Goal: Communication & Community: Ask a question

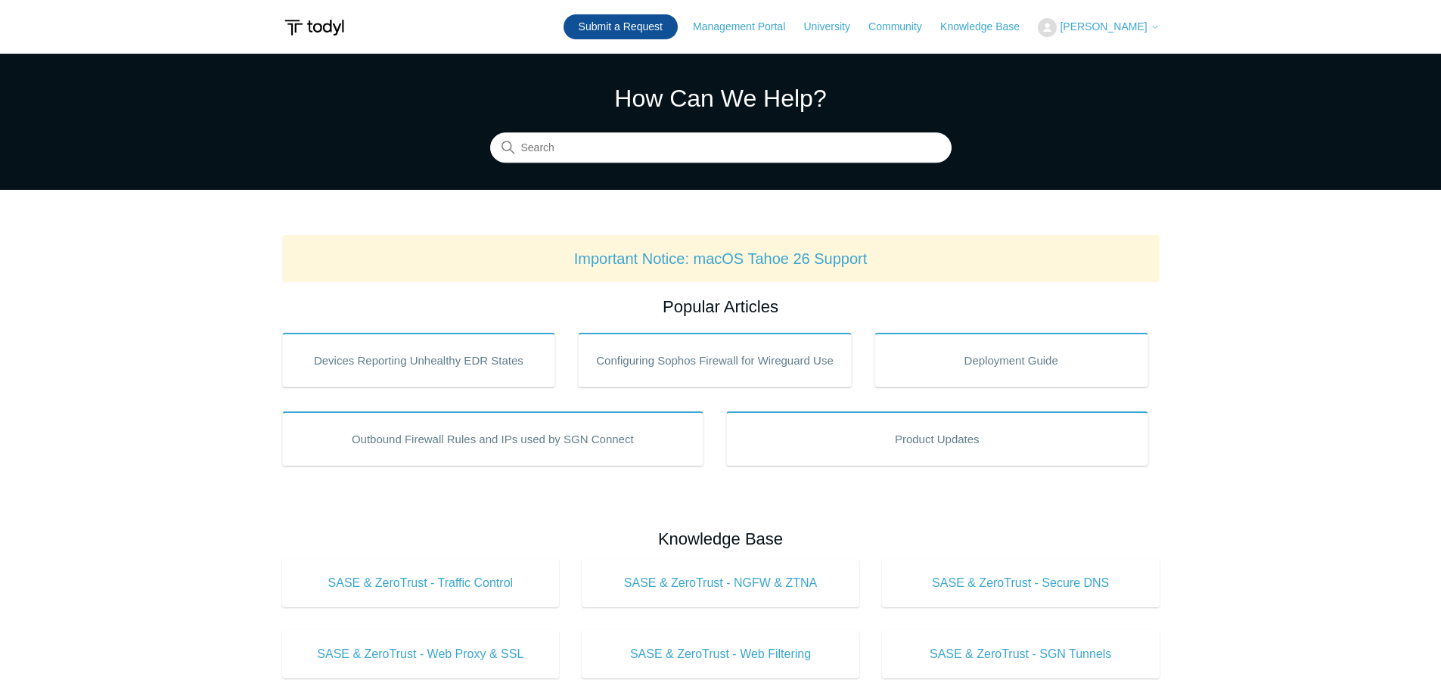
click at [622, 33] on link "Submit a Request" at bounding box center [621, 26] width 114 height 25
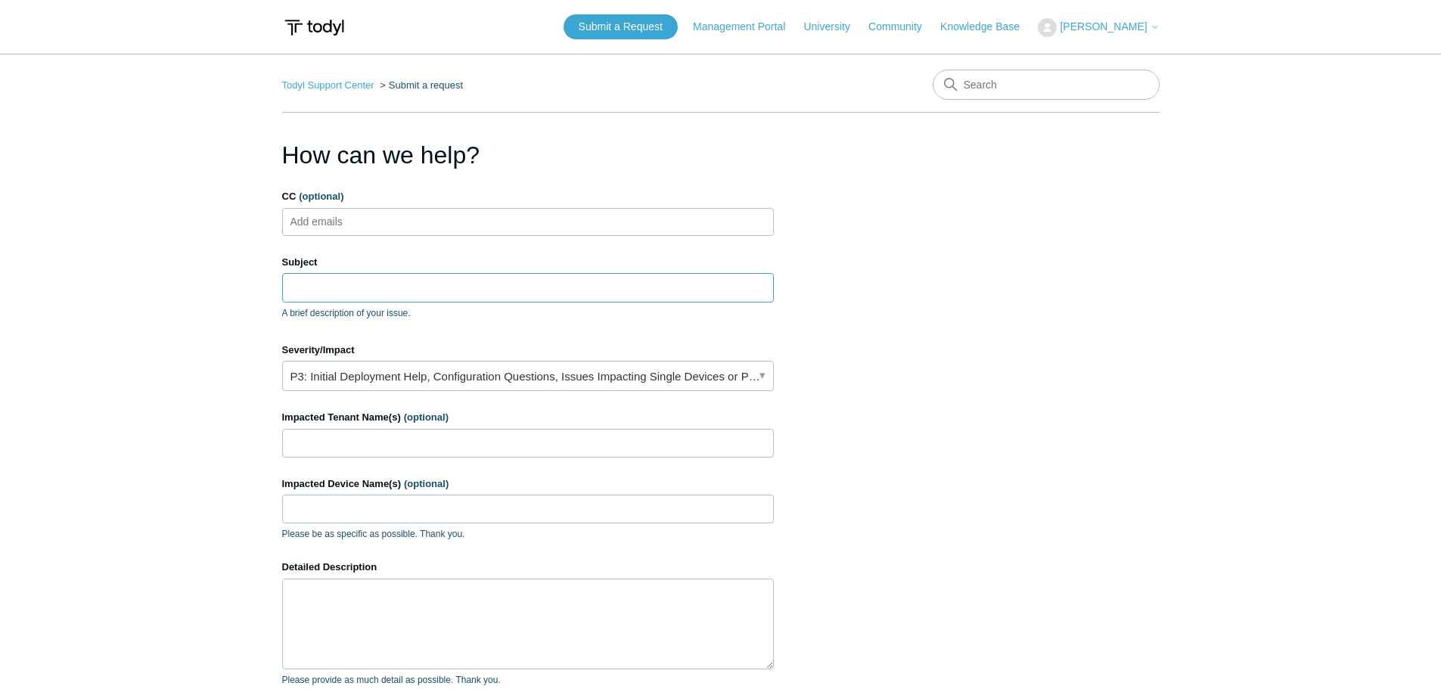
click at [382, 299] on input "Subject" at bounding box center [528, 287] width 492 height 29
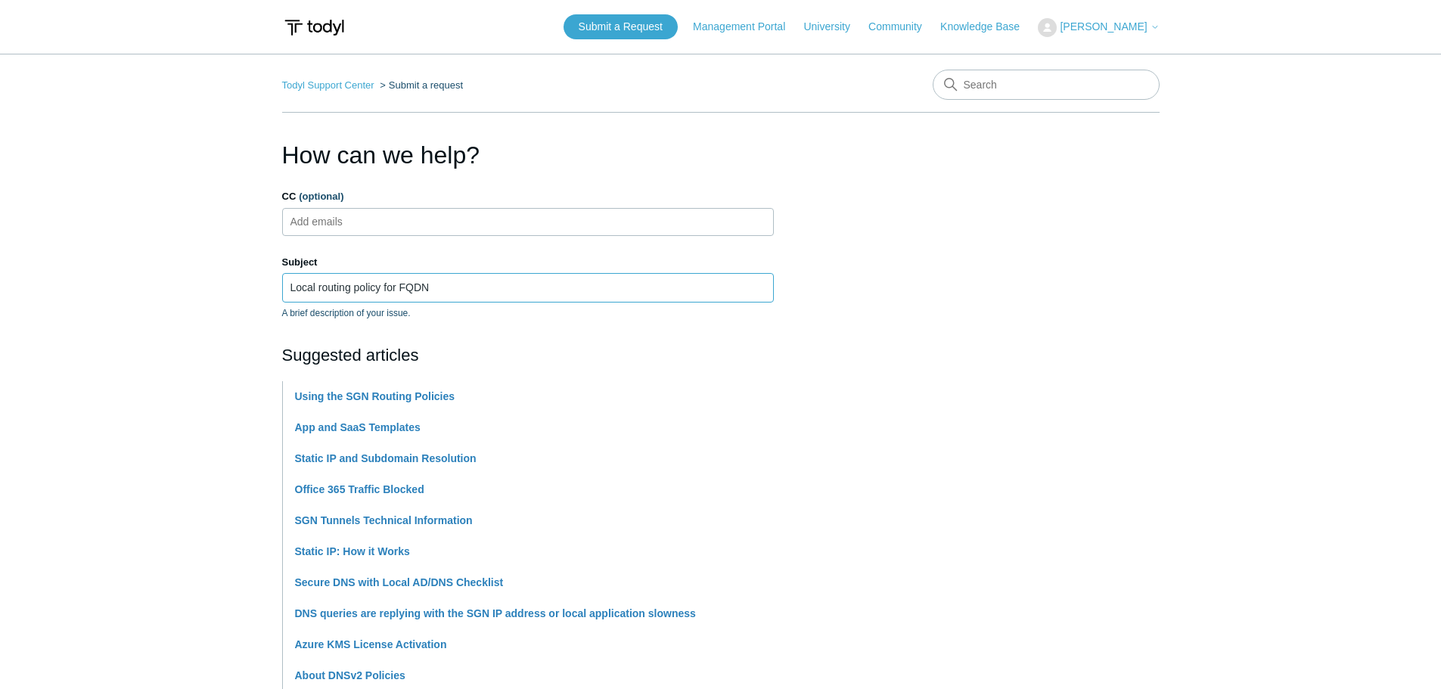
type input "Local routing policy for FQDN"
click at [247, 353] on main "Todyl Support Center Submit a request How can we help? CC (optional) Add emails…" at bounding box center [720, 627] width 1441 height 1147
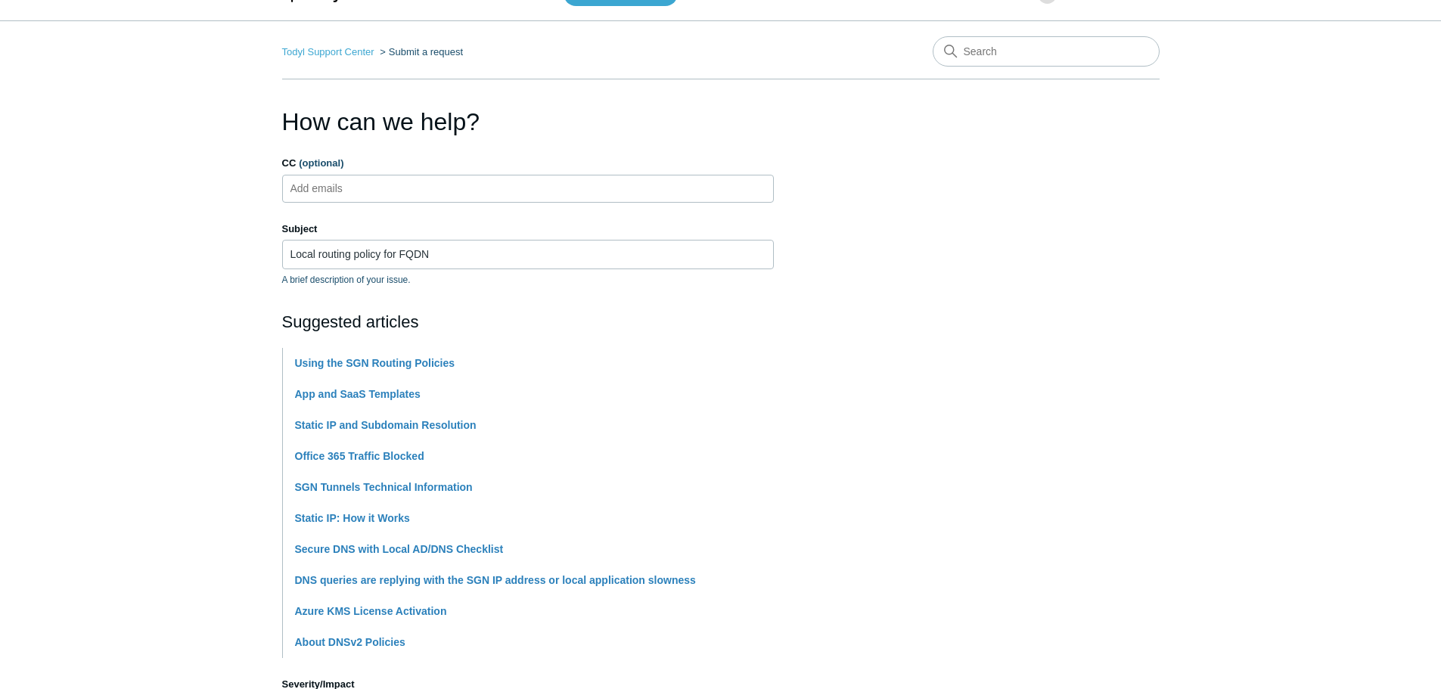
scroll to position [454, 0]
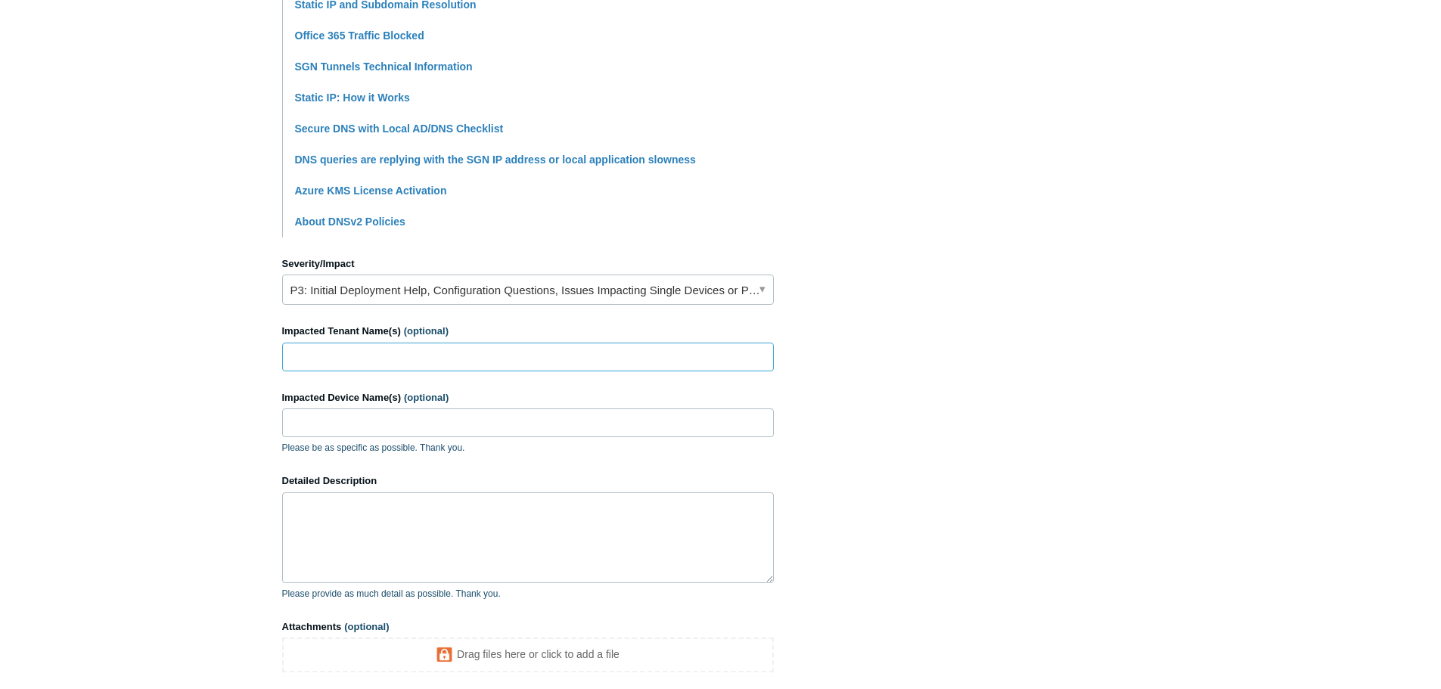
click at [380, 349] on input "Impacted Tenant Name(s) (optional)" at bounding box center [528, 357] width 492 height 29
type input "ePay Resources"
type input "All"
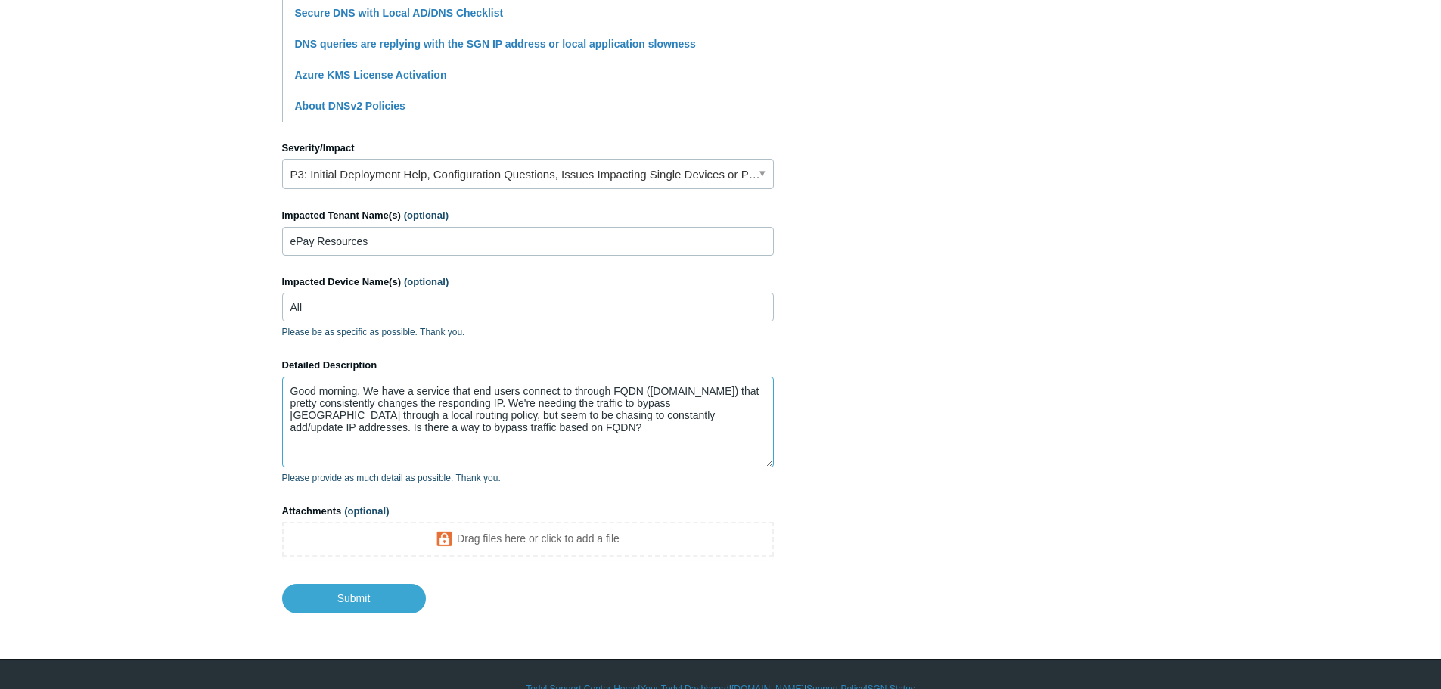
scroll to position [599, 0]
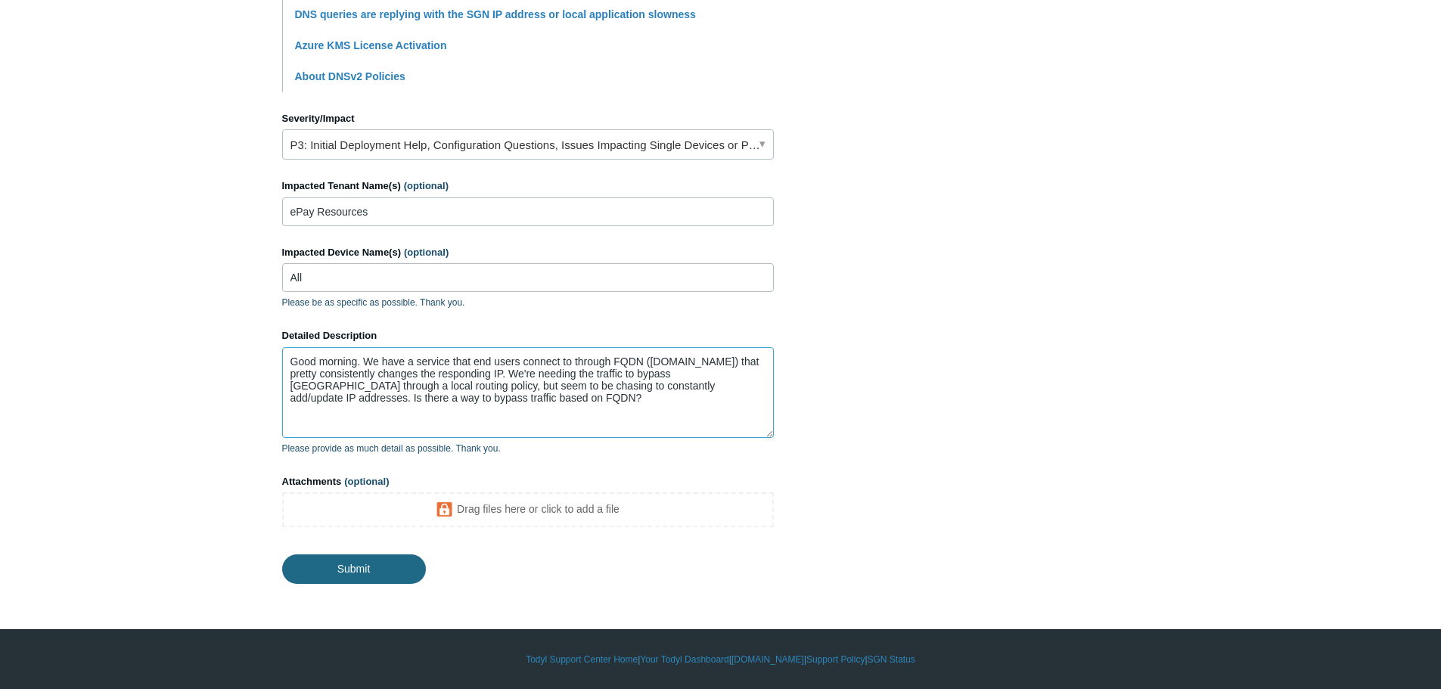
type textarea "Good morning. We have a service that end users connect to through FQDN (epayadv…"
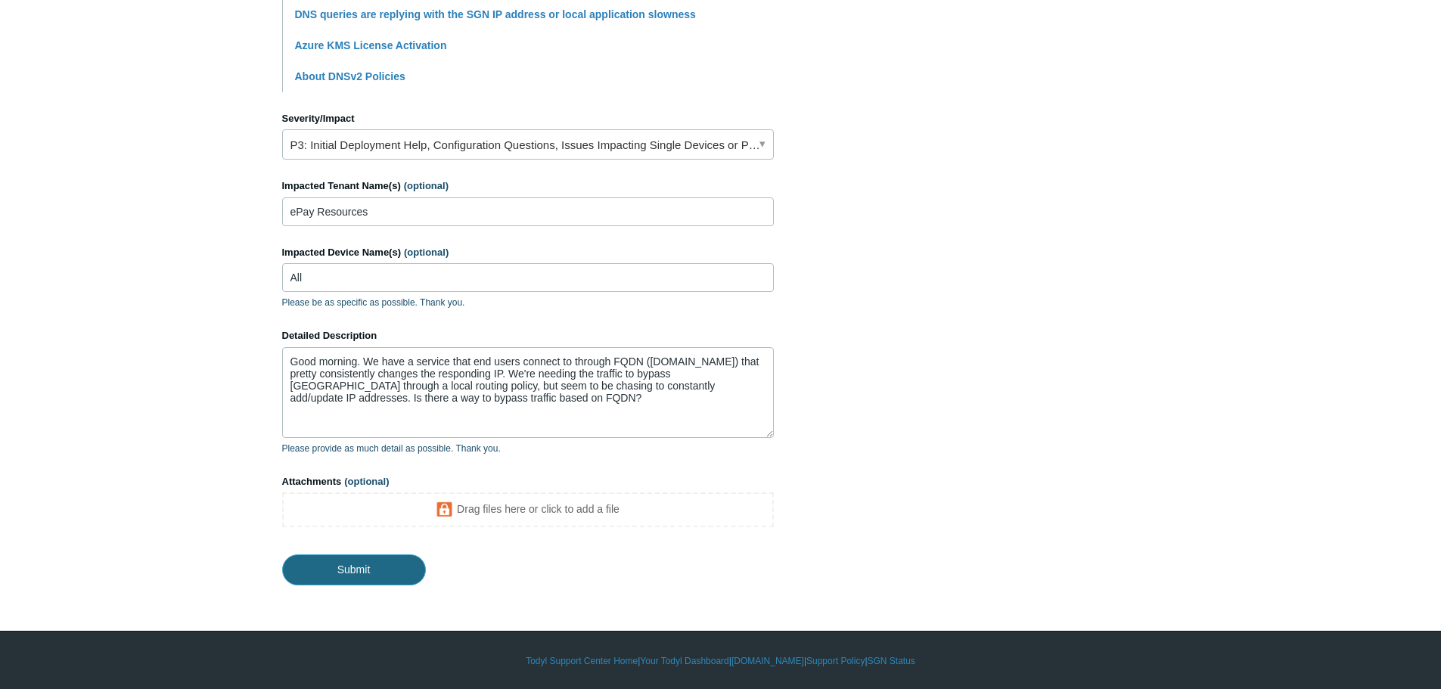
click at [373, 561] on input "Submit" at bounding box center [354, 569] width 144 height 30
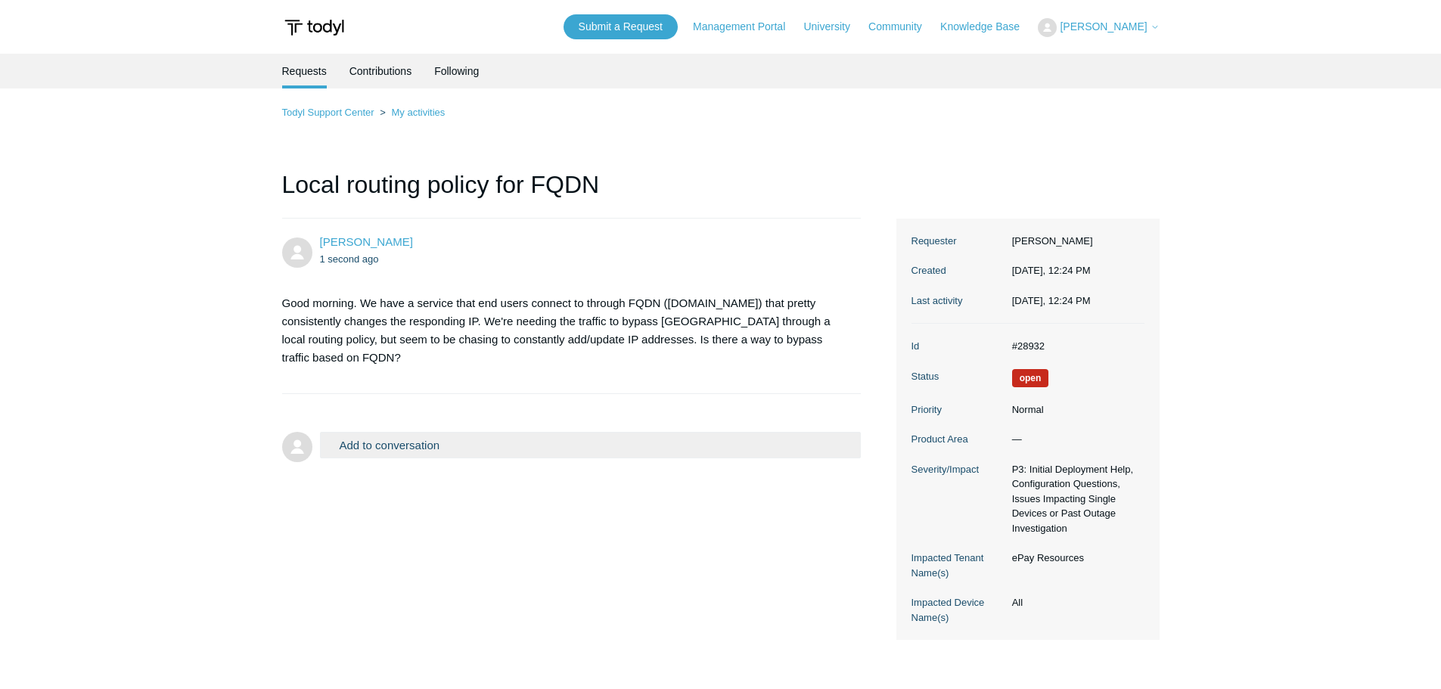
click at [210, 292] on main "Requests Contributions Following Todyl Support Center My activities Local routi…" at bounding box center [720, 364] width 1441 height 620
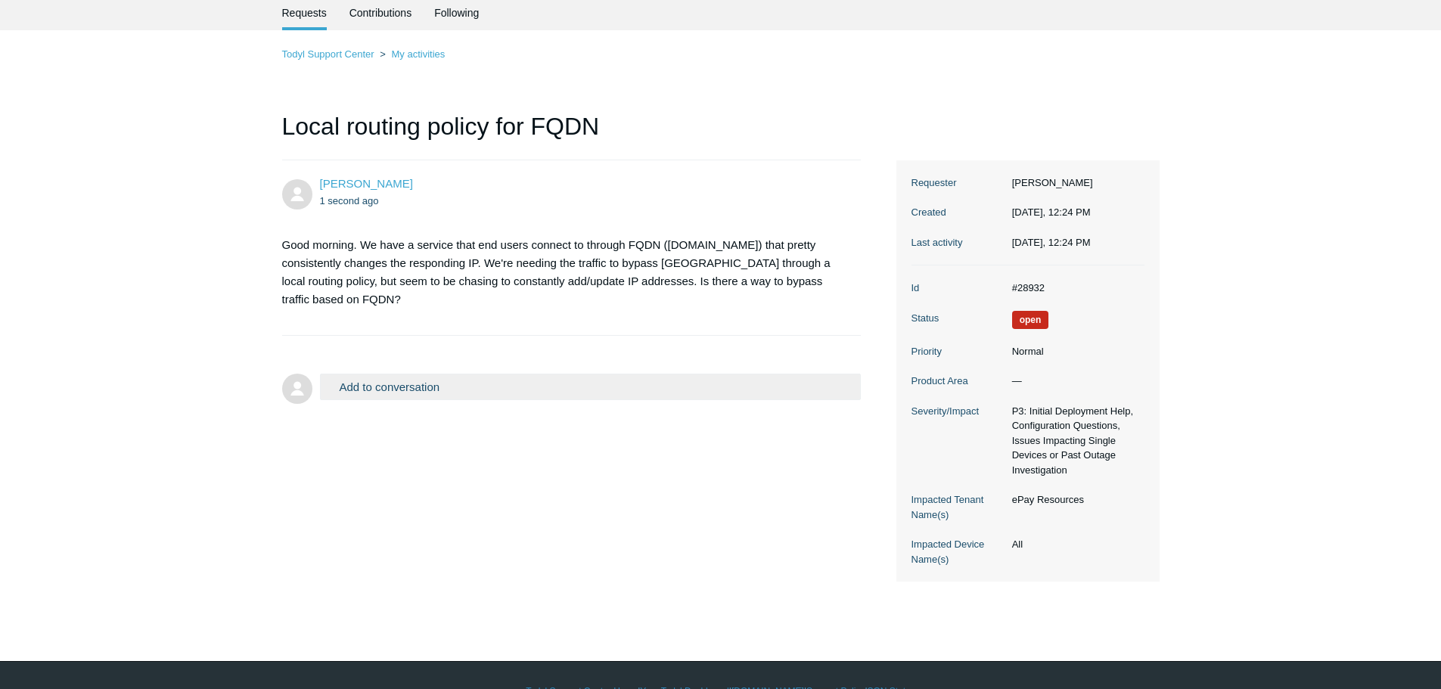
scroll to position [90, 0]
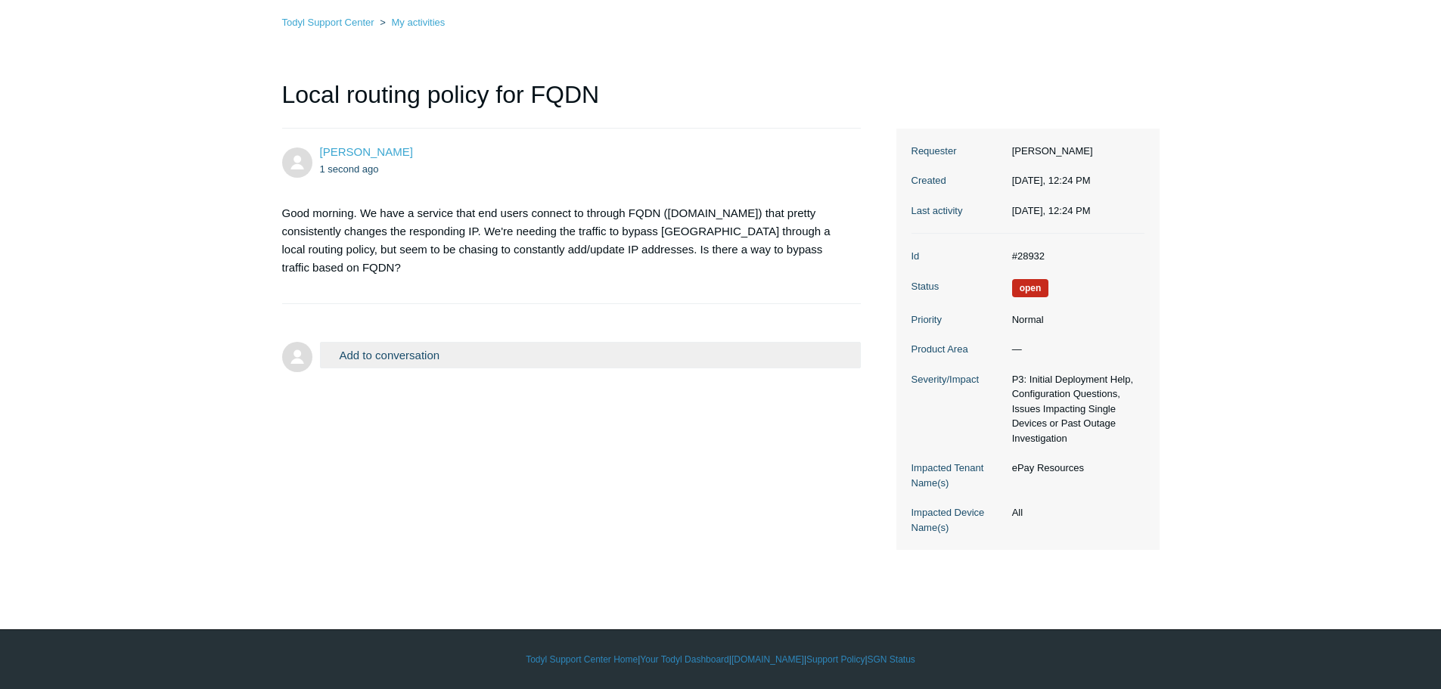
click at [62, 377] on main "Requests Contributions Following Todyl Support Center My activities Local routi…" at bounding box center [720, 274] width 1441 height 620
click at [184, 230] on main "Requests Contributions Following Todyl Support Center My activities Local routi…" at bounding box center [720, 274] width 1441 height 620
